Goal: Task Accomplishment & Management: Complete application form

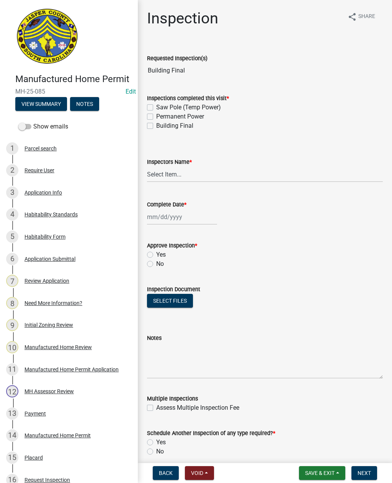
click at [156, 118] on label "Permanent Power" at bounding box center [180, 116] width 48 height 9
click at [156, 117] on input "Permanent Power" at bounding box center [158, 114] width 5 height 5
checkbox input "true"
checkbox input "false"
checkbox input "true"
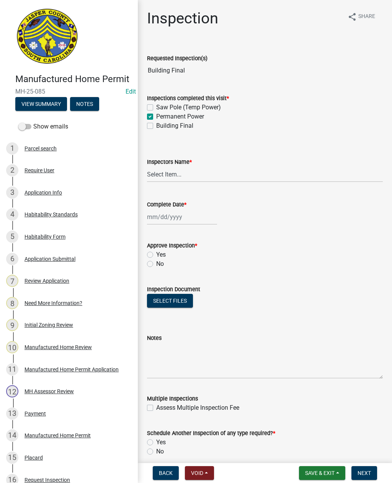
click at [156, 128] on label "Building Final" at bounding box center [174, 125] width 37 height 9
click at [156, 126] on input "Building Final" at bounding box center [158, 123] width 5 height 5
checkbox input "true"
checkbox input "false"
checkbox input "true"
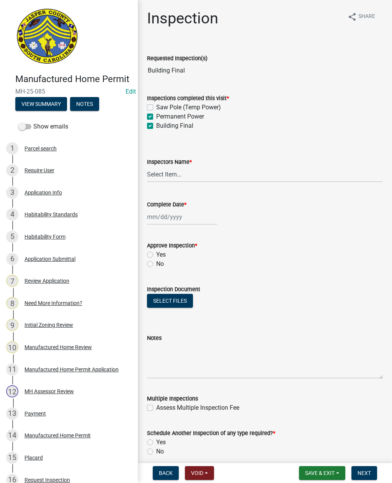
checkbox input "true"
click at [171, 175] on select "Select Item... [EMAIL_ADDRESS][DOMAIN_NAME] ([PERSON_NAME] ) rcampbell ([PERSON…" at bounding box center [265, 174] width 236 height 16
select select "2d9ba1e5-2fdd-4b15-98d0-073dcbeb5880"
click at [171, 218] on div at bounding box center [182, 217] width 70 height 16
select select "10"
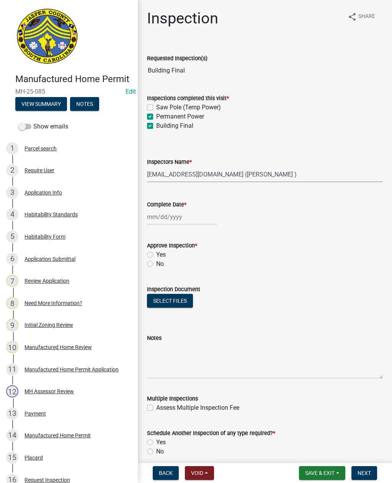
select select "2025"
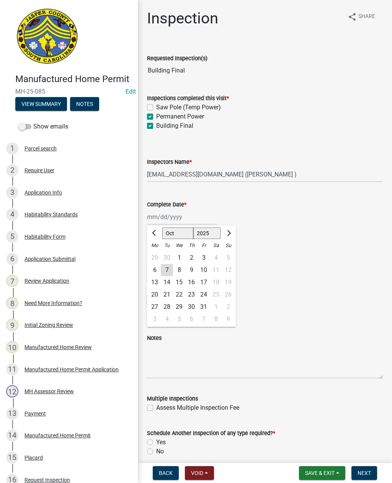
click at [164, 274] on div "7" at bounding box center [167, 270] width 12 height 12
type input "[DATE]"
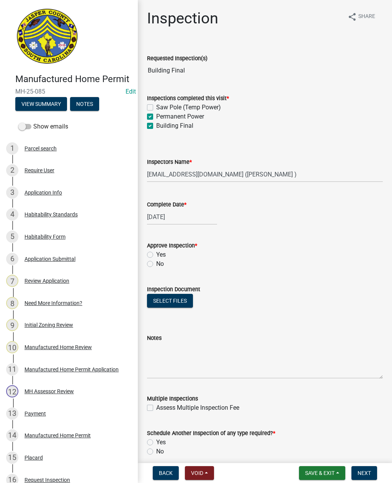
click at [156, 256] on label "Yes" at bounding box center [161, 254] width 10 height 9
click at [156, 255] on input "Yes" at bounding box center [158, 252] width 5 height 5
radio input "true"
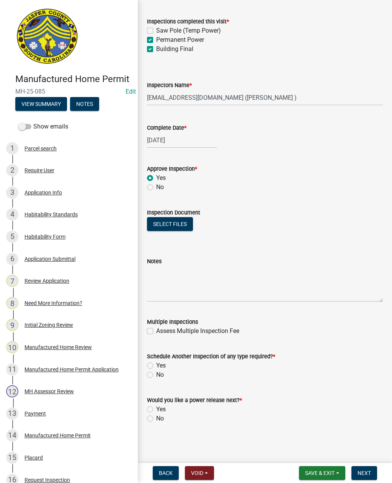
scroll to position [77, 0]
click at [156, 376] on label "No" at bounding box center [160, 374] width 8 height 9
click at [156, 375] on input "No" at bounding box center [158, 372] width 5 height 5
radio input "true"
click at [156, 411] on label "Yes" at bounding box center [161, 408] width 10 height 9
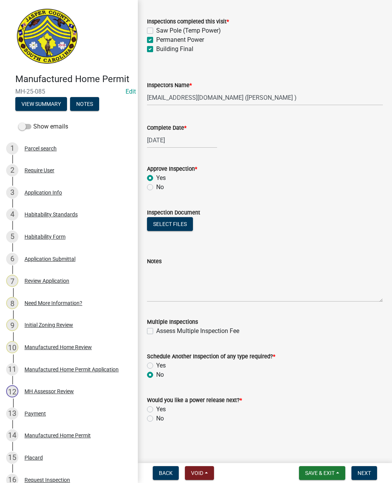
click at [156, 409] on input "Yes" at bounding box center [158, 406] width 5 height 5
radio input "true"
click at [368, 472] on span "Next" at bounding box center [364, 473] width 13 height 6
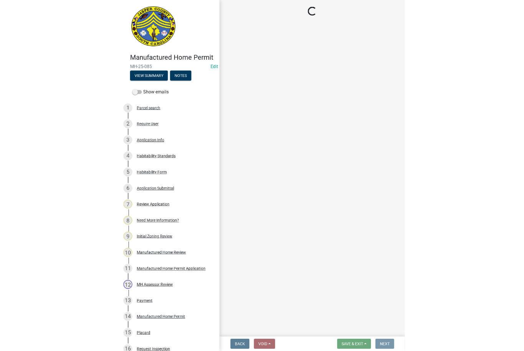
scroll to position [0, 0]
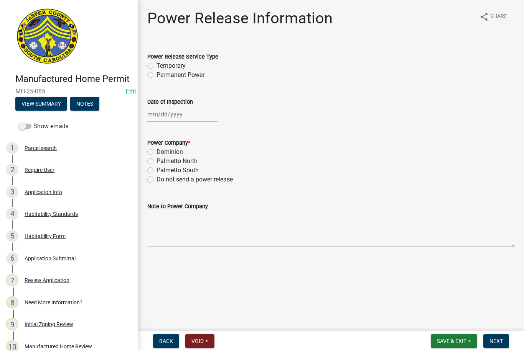
click at [166, 341] on span "Back" at bounding box center [166, 341] width 14 height 6
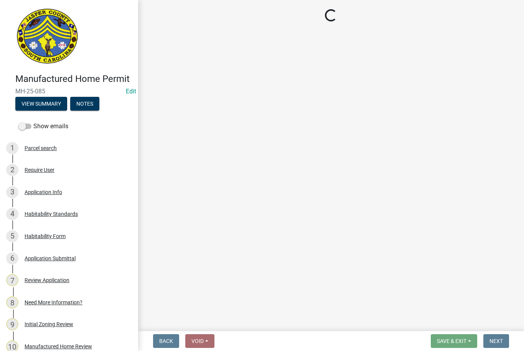
select select "2d9ba1e5-2fdd-4b15-98d0-073dcbeb5880"
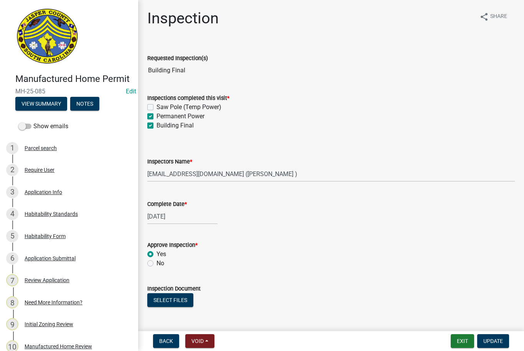
click at [174, 303] on button "Select files" at bounding box center [170, 301] width 46 height 14
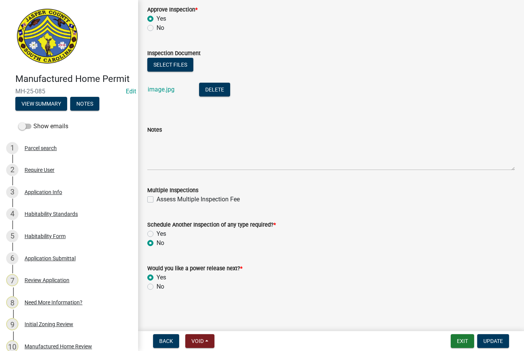
scroll to position [236, 0]
click at [392, 340] on span "Update" at bounding box center [493, 341] width 20 height 6
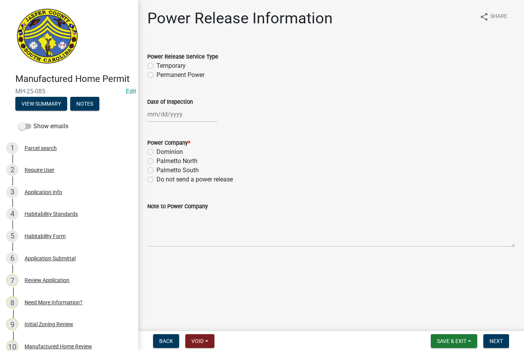
click at [156, 77] on label "Permanent Power" at bounding box center [180, 75] width 48 height 9
click at [156, 76] on input "Permanent Power" at bounding box center [158, 73] width 5 height 5
radio input "true"
click at [165, 121] on div at bounding box center [182, 115] width 70 height 16
select select "10"
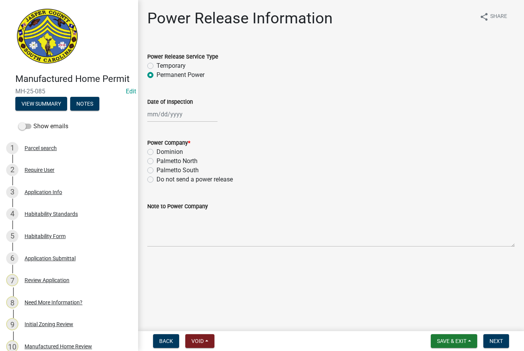
select select "2025"
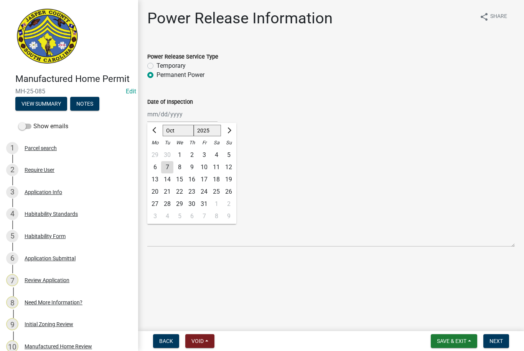
click at [169, 167] on div "7" at bounding box center [167, 167] width 12 height 12
type input "[DATE]"
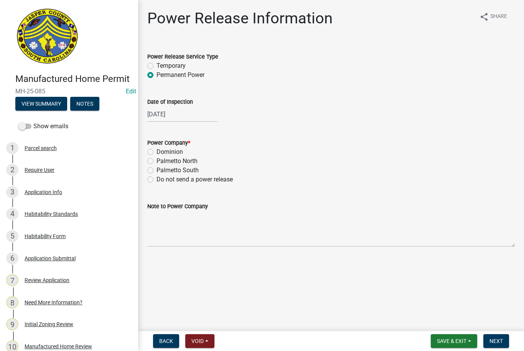
click at [156, 164] on label "Palmetto North" at bounding box center [176, 161] width 41 height 9
click at [156, 162] on input "Palmetto North" at bounding box center [158, 159] width 5 height 5
radio input "true"
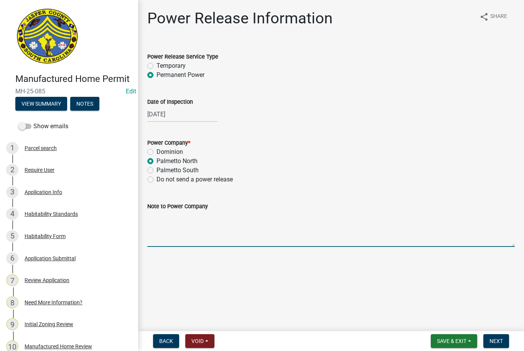
click at [189, 227] on textarea "Note to Power Company" at bounding box center [330, 229] width 367 height 36
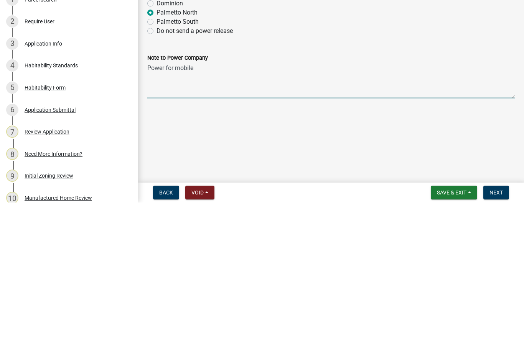
type textarea "Power for mobile home"
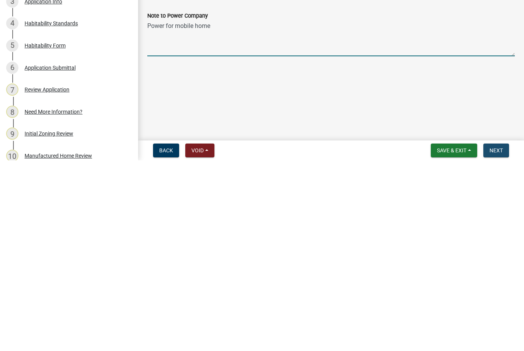
click at [392, 338] on span "Next" at bounding box center [495, 341] width 13 height 6
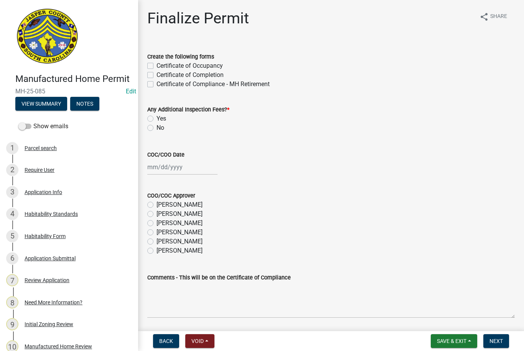
click at [156, 67] on label "Certificate of Occupancy" at bounding box center [189, 65] width 66 height 9
click at [156, 66] on input "Certificate of Occupancy" at bounding box center [158, 63] width 5 height 5
checkbox input "true"
checkbox input "false"
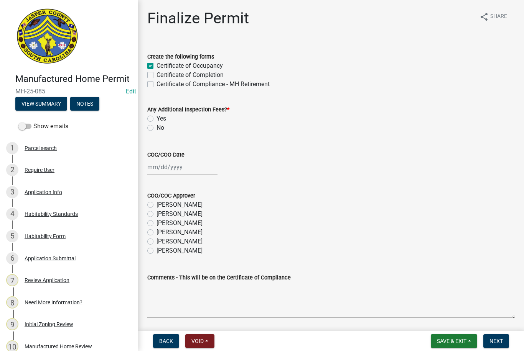
click at [156, 131] on label "No" at bounding box center [160, 127] width 8 height 9
click at [156, 128] on input "No" at bounding box center [158, 125] width 5 height 5
radio input "true"
click at [176, 171] on div at bounding box center [182, 167] width 70 height 16
select select "10"
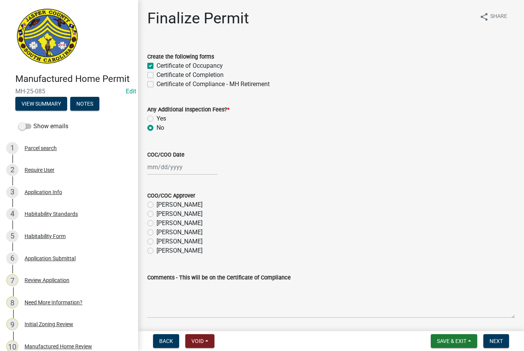
select select "2025"
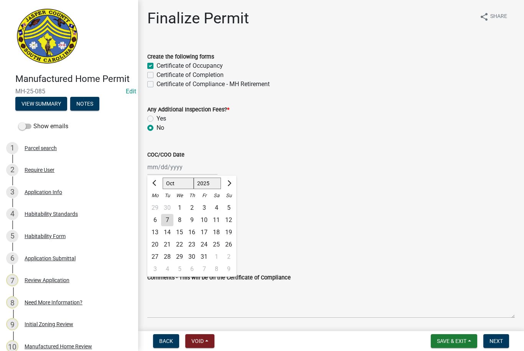
click at [171, 222] on div "7" at bounding box center [167, 220] width 12 height 12
type input "[DATE]"
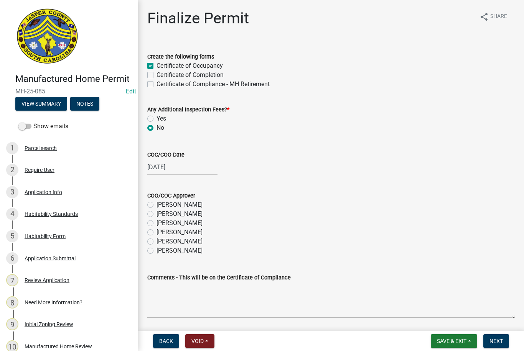
click at [156, 243] on label "[PERSON_NAME]" at bounding box center [179, 241] width 46 height 9
click at [156, 242] on input "[PERSON_NAME]" at bounding box center [158, 239] width 5 height 5
radio input "true"
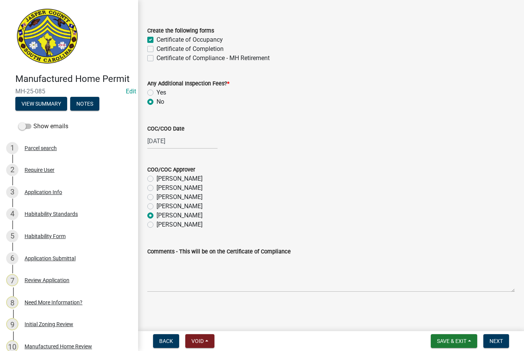
scroll to position [26, 0]
click at [392, 339] on span "Next" at bounding box center [495, 341] width 13 height 6
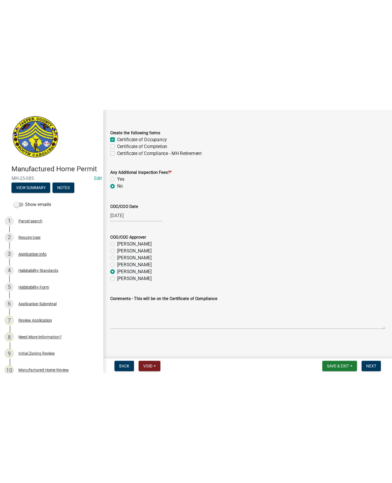
scroll to position [0, 0]
